Goal: Task Accomplishment & Management: Use online tool/utility

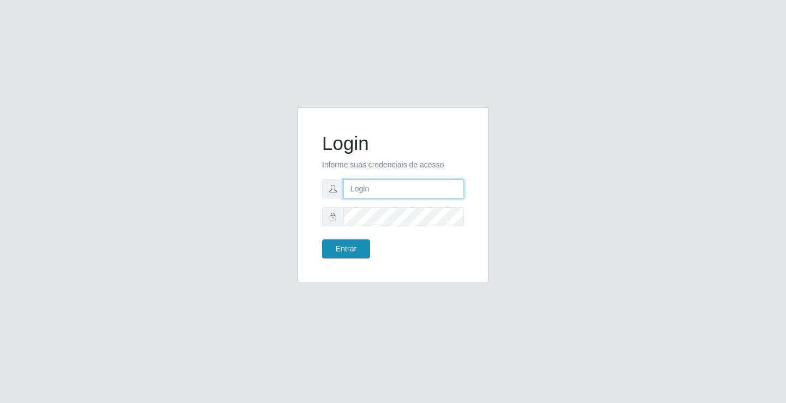
type input "[EMAIL_ADDRESS][DOMAIN_NAME]"
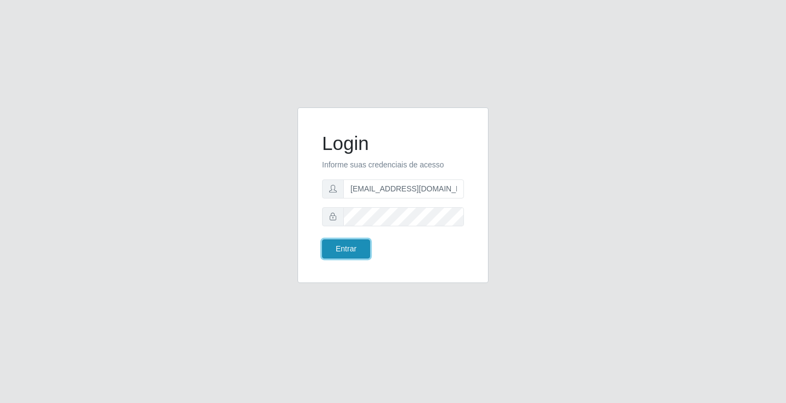
click at [349, 248] on button "Entrar" at bounding box center [346, 249] width 48 height 19
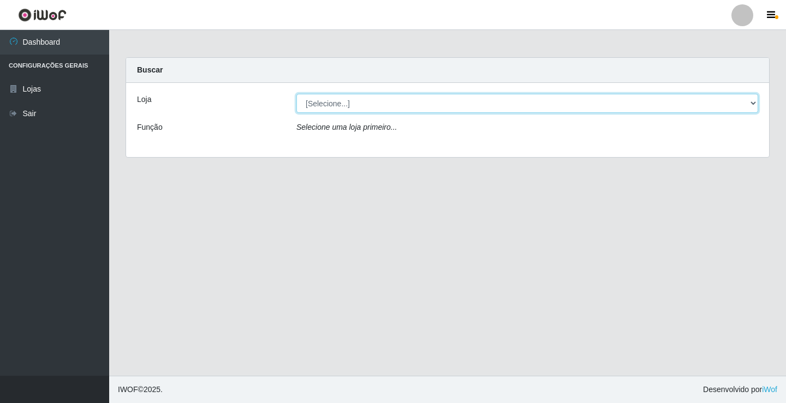
click at [522, 103] on select "[Selecione...] Rede Potiguar 4 - Extremoz" at bounding box center [527, 103] width 462 height 19
select select "78"
click at [296, 94] on select "[Selecione...] Rede Potiguar 4 - Extremoz" at bounding box center [527, 103] width 462 height 19
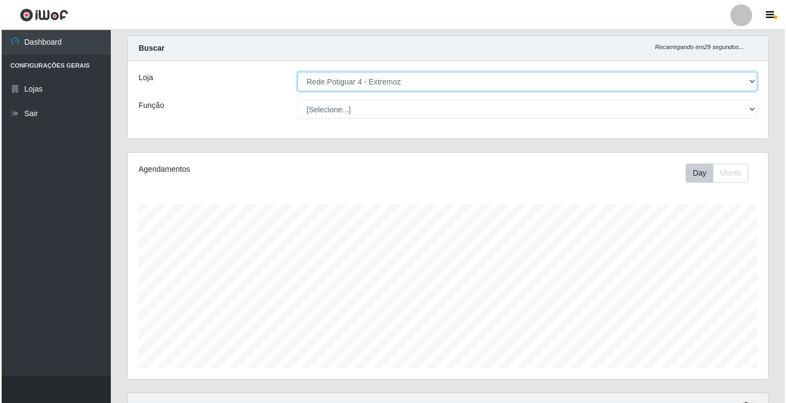
scroll to position [176, 0]
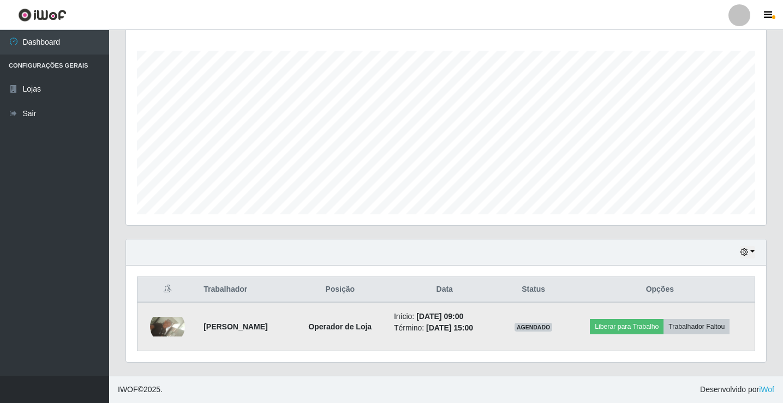
click at [171, 338] on div at bounding box center [167, 326] width 35 height 35
click at [165, 330] on img at bounding box center [167, 327] width 35 height 20
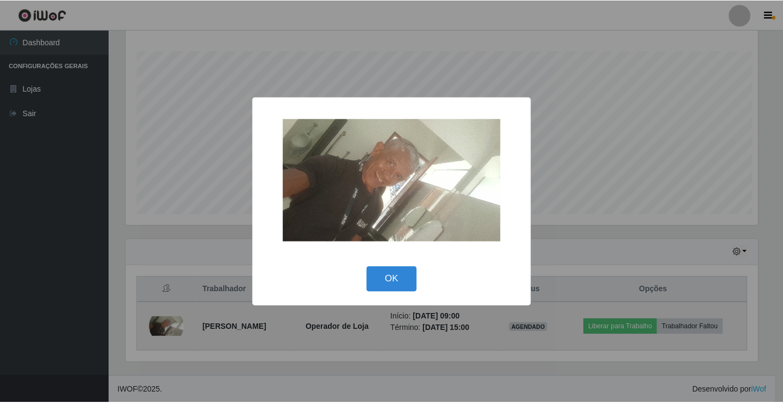
scroll to position [226, 635]
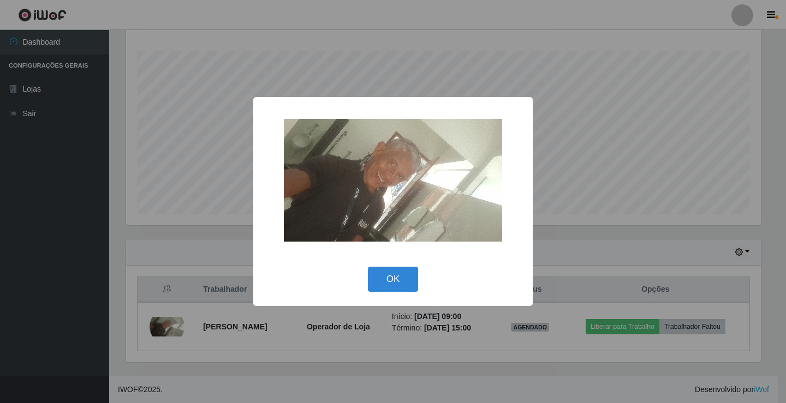
click at [229, 148] on div "× OK Cancel" at bounding box center [393, 201] width 786 height 403
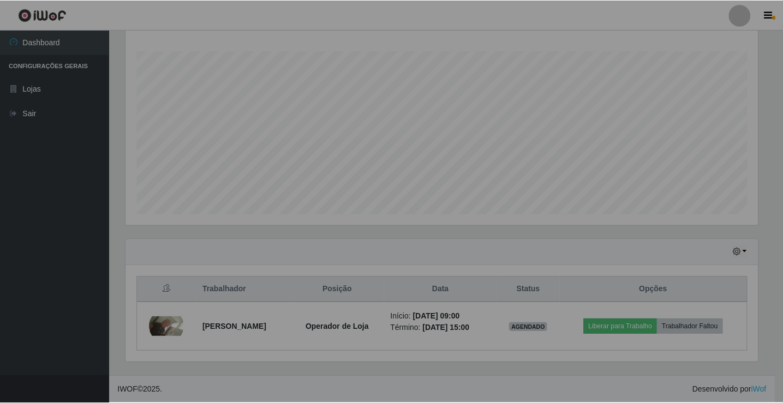
scroll to position [226, 640]
